Goal: Information Seeking & Learning: Find specific fact

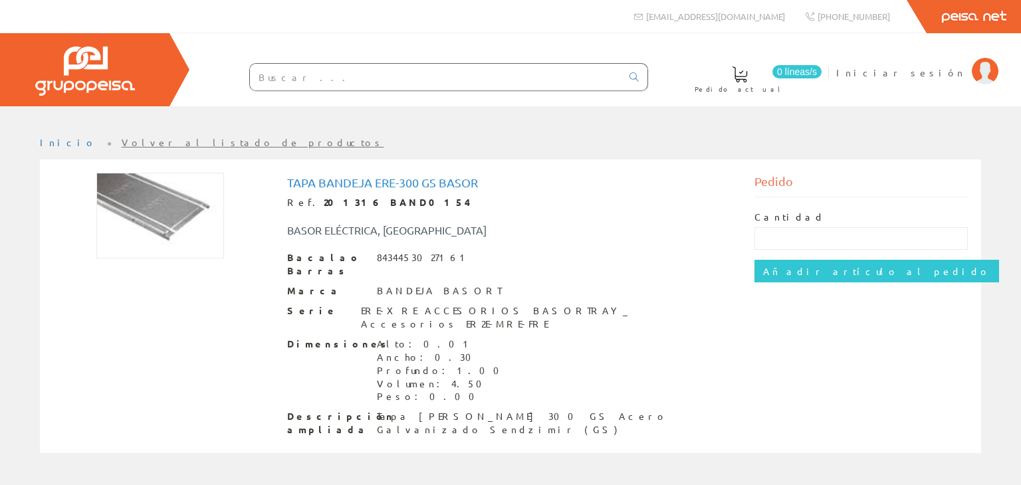
click at [431, 173] on div "Tapa Bandeja Ere-300 Gs Basor Ref. 201316 BAND0154 BASOR ELÉCTRICA, SA Bacalao …" at bounding box center [510, 308] width 467 height 270
click at [441, 184] on font "Tapa Bandeja Ere-300 Gs Basor" at bounding box center [382, 182] width 191 height 14
copy font "Tapa Bandeja Ere-300 Gs Basor"
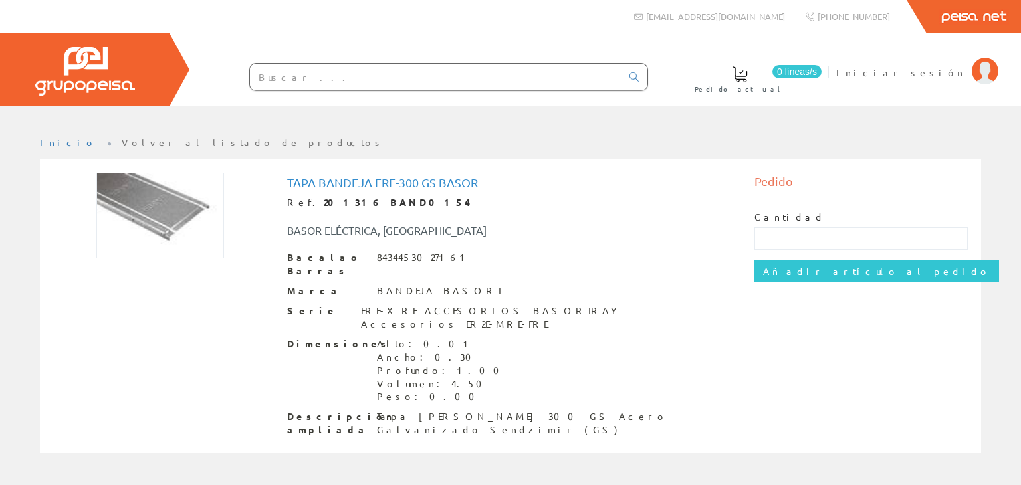
click at [498, 343] on div "Dimensiones Alto: 0.01 Ancho: 0.30 Profundo: 1.00 Volumen: 4.50 Peso: 0.00" at bounding box center [510, 371] width 447 height 66
click at [468, 179] on font "Tapa Bandeja Ere-300 Gs Basor" at bounding box center [382, 182] width 191 height 14
click at [263, 134] on div "Inicio Volver al listado de productos Tapa Bandeja Ere-300 Gs Basor Ref. 201316…" at bounding box center [510, 302] width 1021 height 353
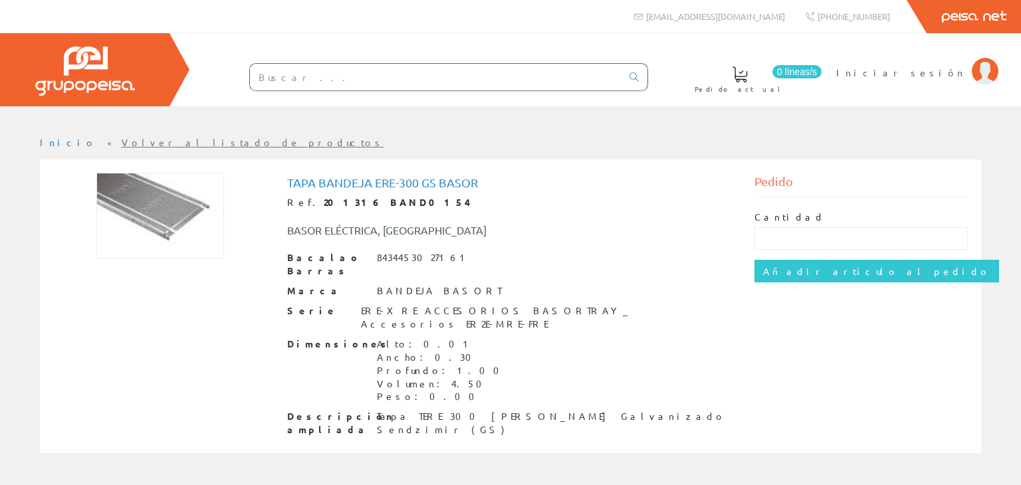
click at [409, 68] on input "text" at bounding box center [435, 77] width 371 height 27
click at [463, 70] on input "text" at bounding box center [435, 77] width 371 height 27
paste input "201314"
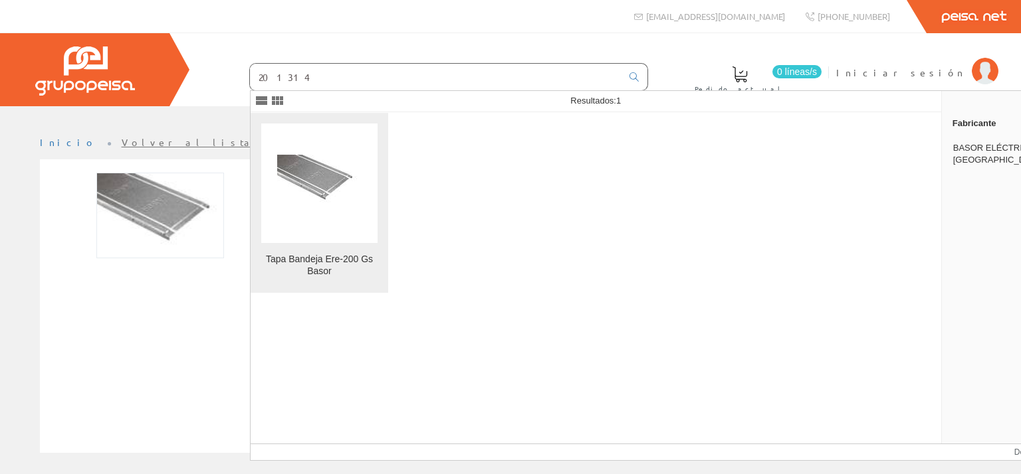
type input "201314"
click at [355, 197] on img at bounding box center [319, 183] width 84 height 56
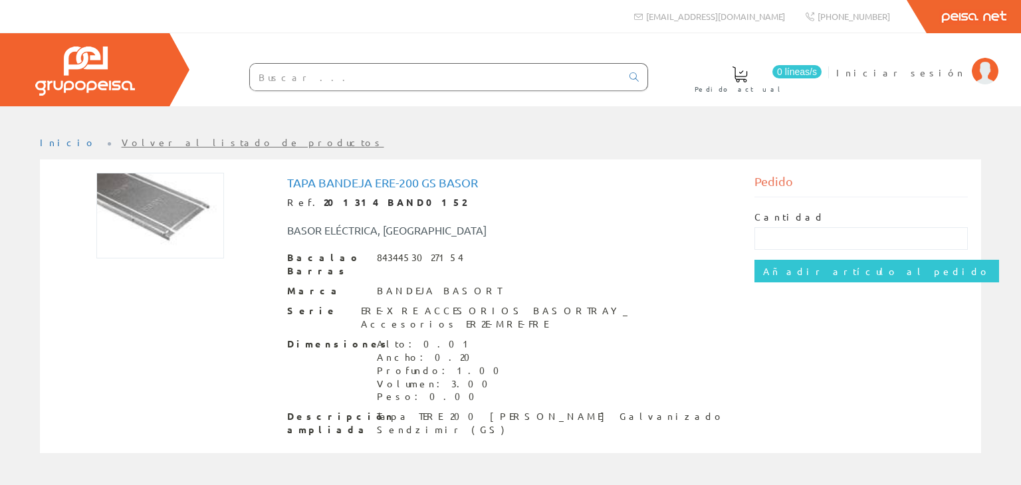
click at [393, 177] on font "Tapa Bandeja Ere-200 Gs Basor" at bounding box center [382, 182] width 191 height 14
click at [393, 176] on font "Tapa Bandeja Ere-200 Gs Basor" at bounding box center [382, 182] width 191 height 14
click at [396, 176] on font "Tapa Bandeja Ere-200 Gs Basor" at bounding box center [382, 182] width 191 height 14
copy font "Tapa Bandeja Ere-200 Gs Basor"
